Goal: Transaction & Acquisition: Subscribe to service/newsletter

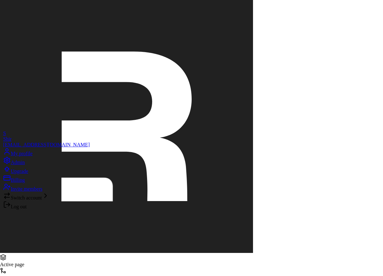
click at [27, 209] on span "Log out" at bounding box center [19, 206] width 16 height 5
